Goal: Transaction & Acquisition: Purchase product/service

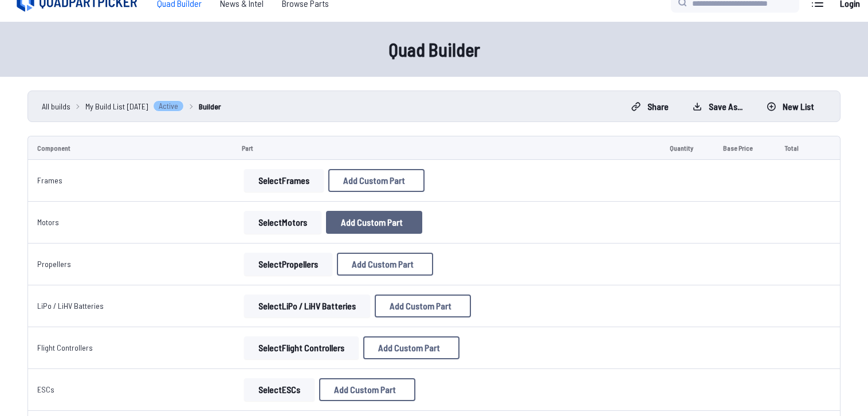
scroll to position [138, 0]
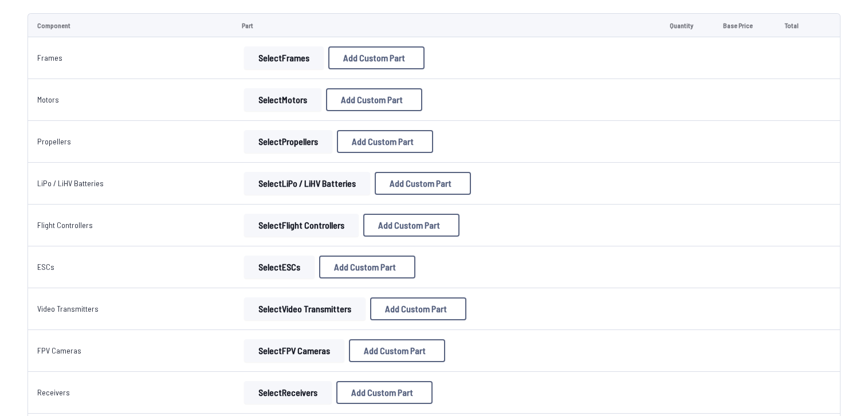
click at [313, 101] on button "Select Motors" at bounding box center [282, 99] width 77 height 23
click at [253, 100] on button "Select Motors" at bounding box center [282, 99] width 77 height 23
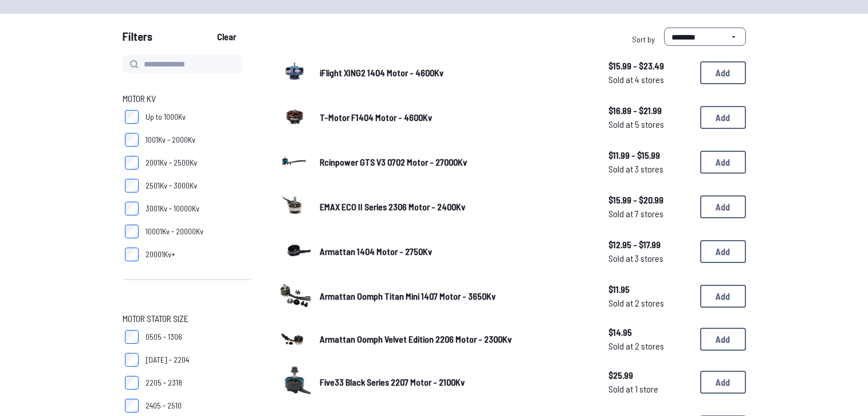
scroll to position [184, 0]
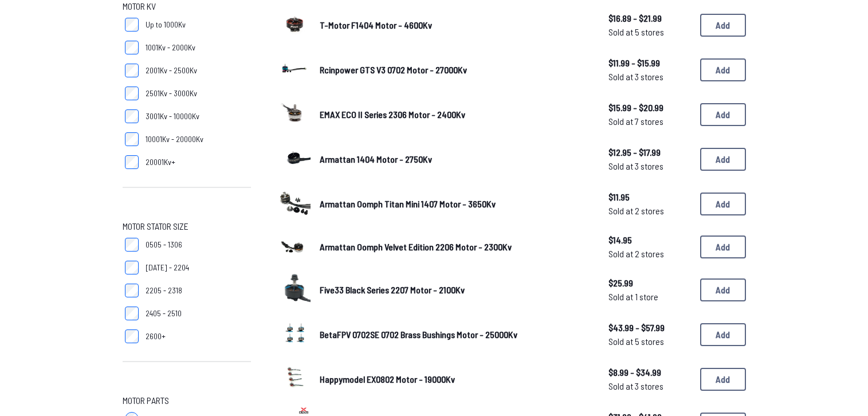
click at [171, 271] on span "[DATE] - 2204" at bounding box center [168, 267] width 44 height 11
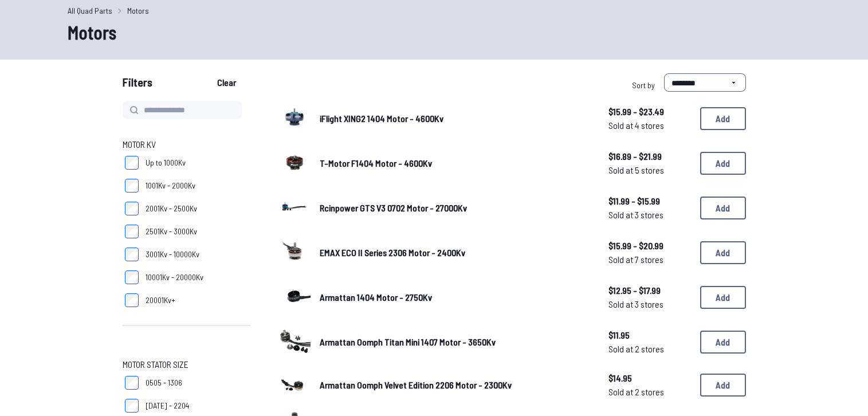
click at [173, 233] on span "2501Kv - 3000Kv" at bounding box center [172, 231] width 52 height 11
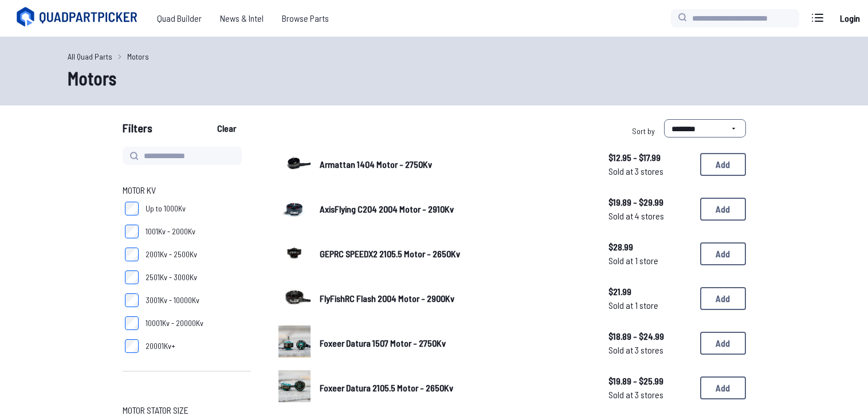
click at [433, 211] on span "AxisFlying C204 2004 Motor - 2910Kv" at bounding box center [387, 208] width 134 height 11
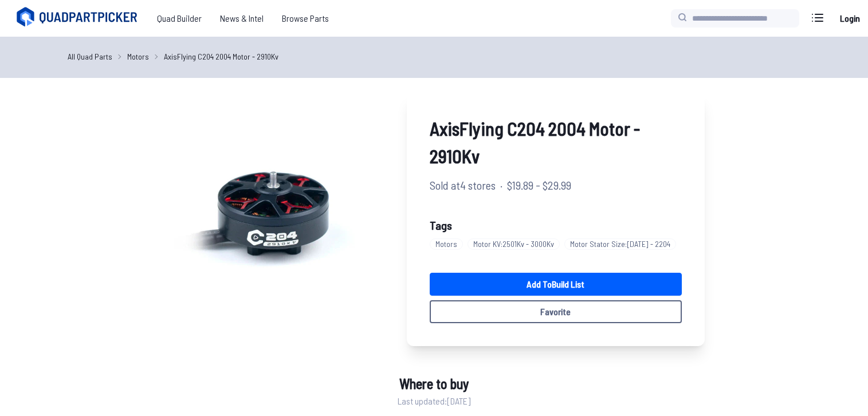
click at [568, 132] on span "AxisFlying C204 2004 Motor - 2910Kv" at bounding box center [556, 142] width 252 height 55
click at [689, 144] on div "AxisFlying C204 2004 Motor - 2910Kv Sold at 4 stores · $19.89 - $29.99 Tags Mot…" at bounding box center [556, 219] width 298 height 254
click at [556, 128] on span "AxisFlying C204 2004 Motor - 2910Kv" at bounding box center [556, 142] width 252 height 55
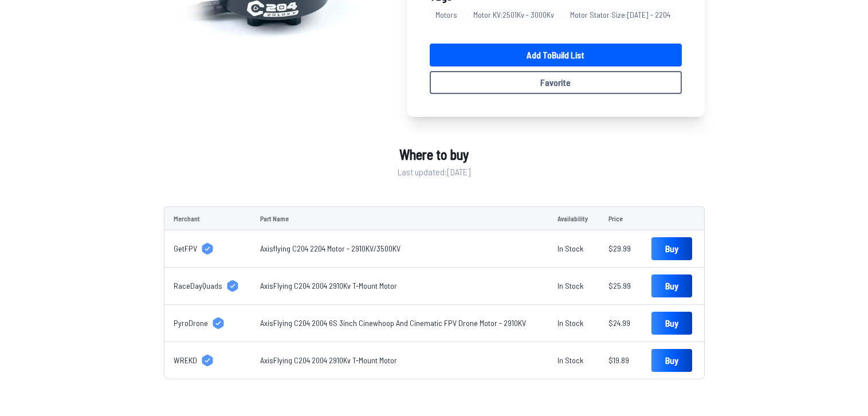
click at [315, 374] on td "AxisFlying C204 2004 2910Kv T-Mount Motor" at bounding box center [399, 360] width 297 height 37
